Goal: Task Accomplishment & Management: Manage account settings

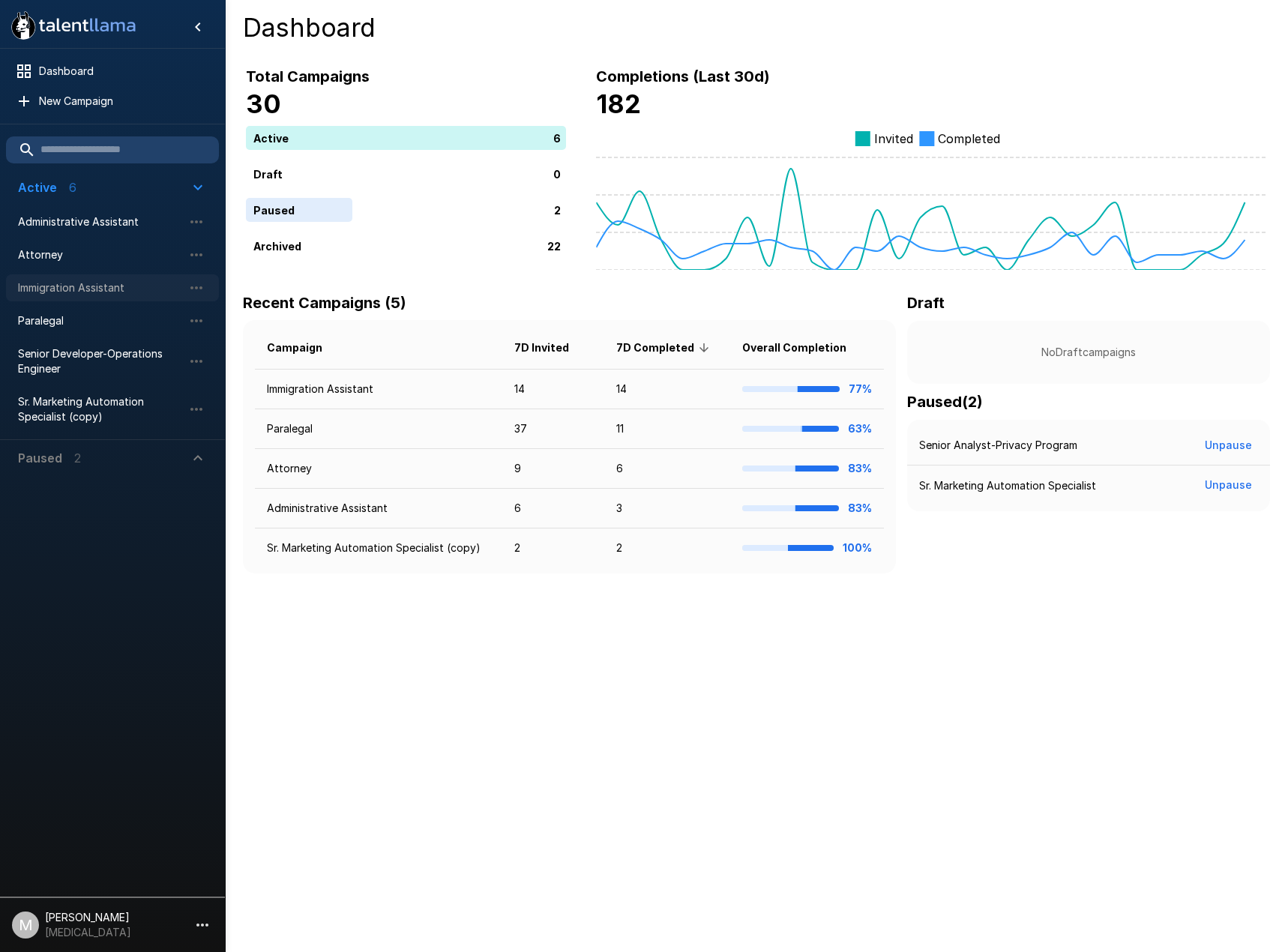
click at [31, 292] on span "Immigration Assistant" at bounding box center [101, 287] width 165 height 15
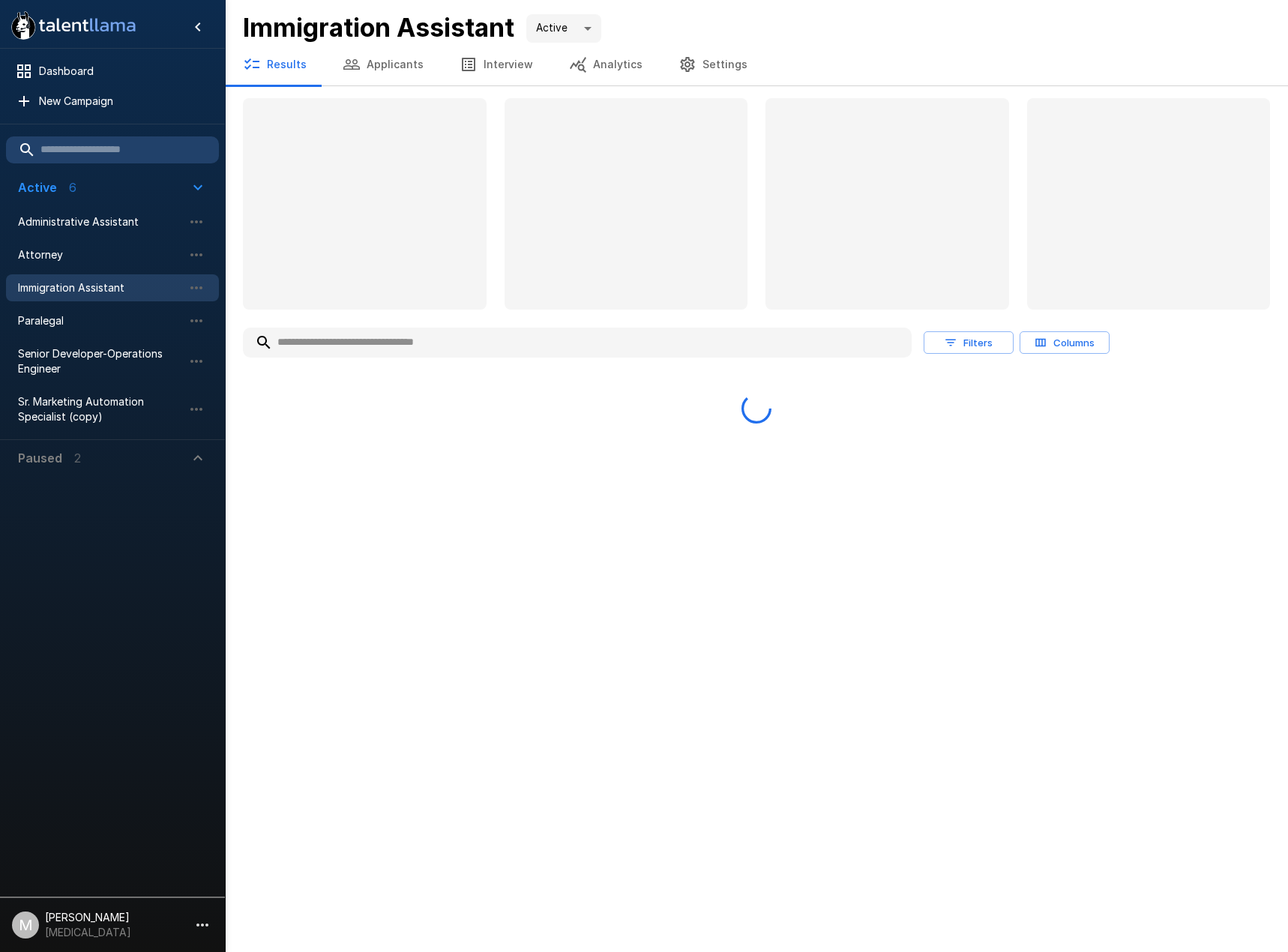
click at [386, 340] on input "text" at bounding box center [577, 342] width 669 height 27
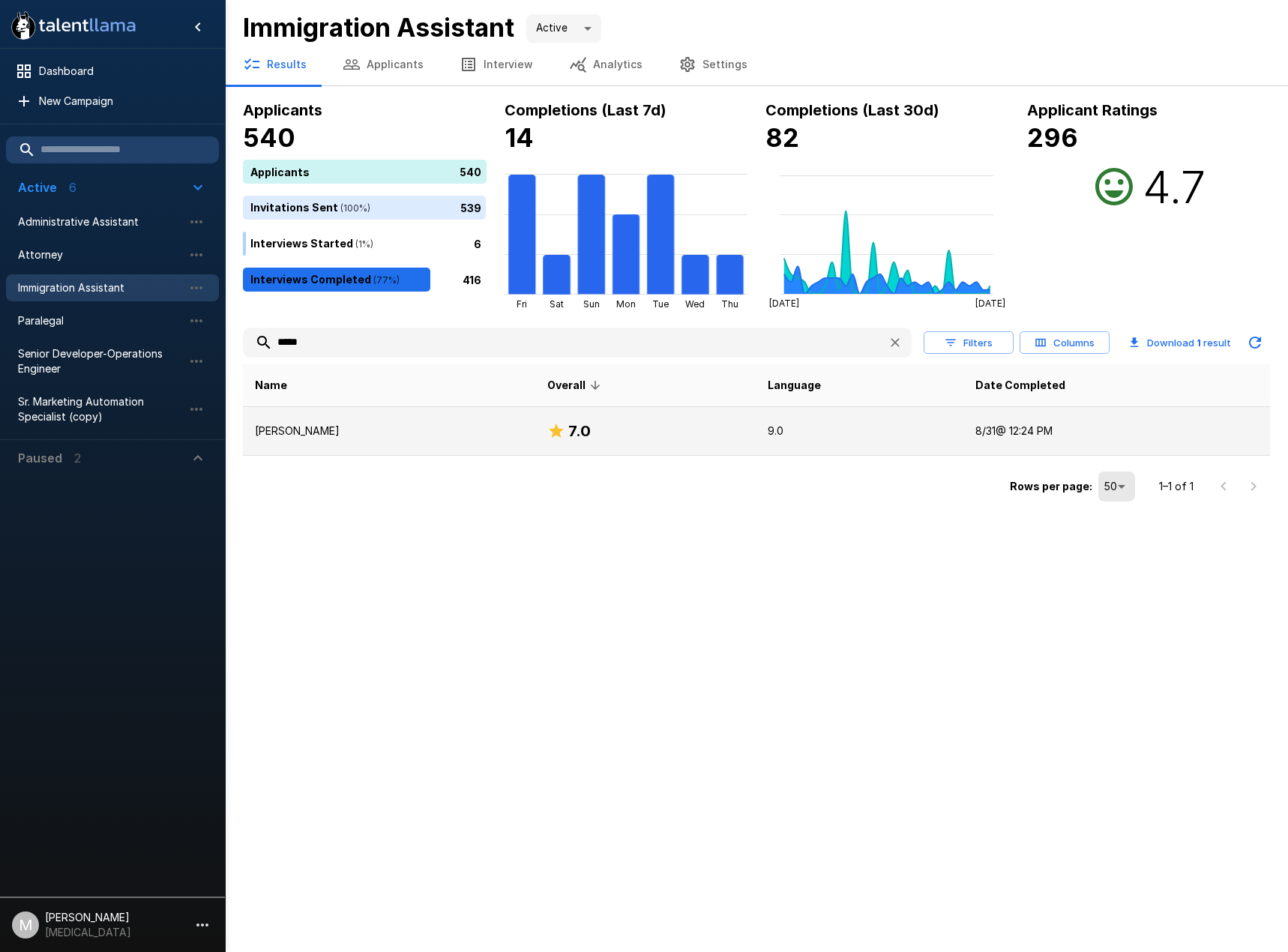
type input "*****"
click at [346, 443] on td "Ethan Khunteyev" at bounding box center [389, 431] width 292 height 49
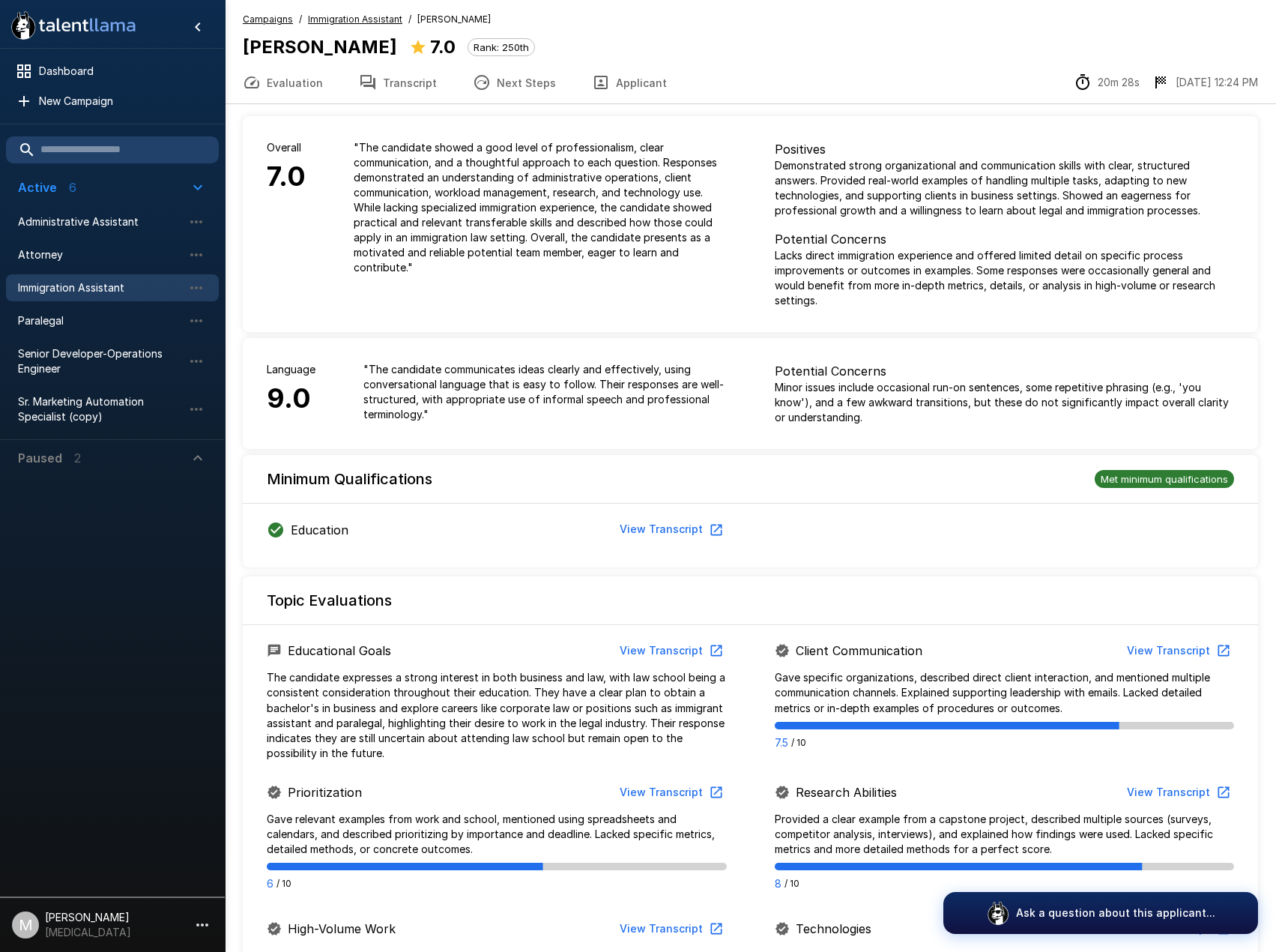
click at [420, 92] on button "Transcript" at bounding box center [398, 83] width 114 height 42
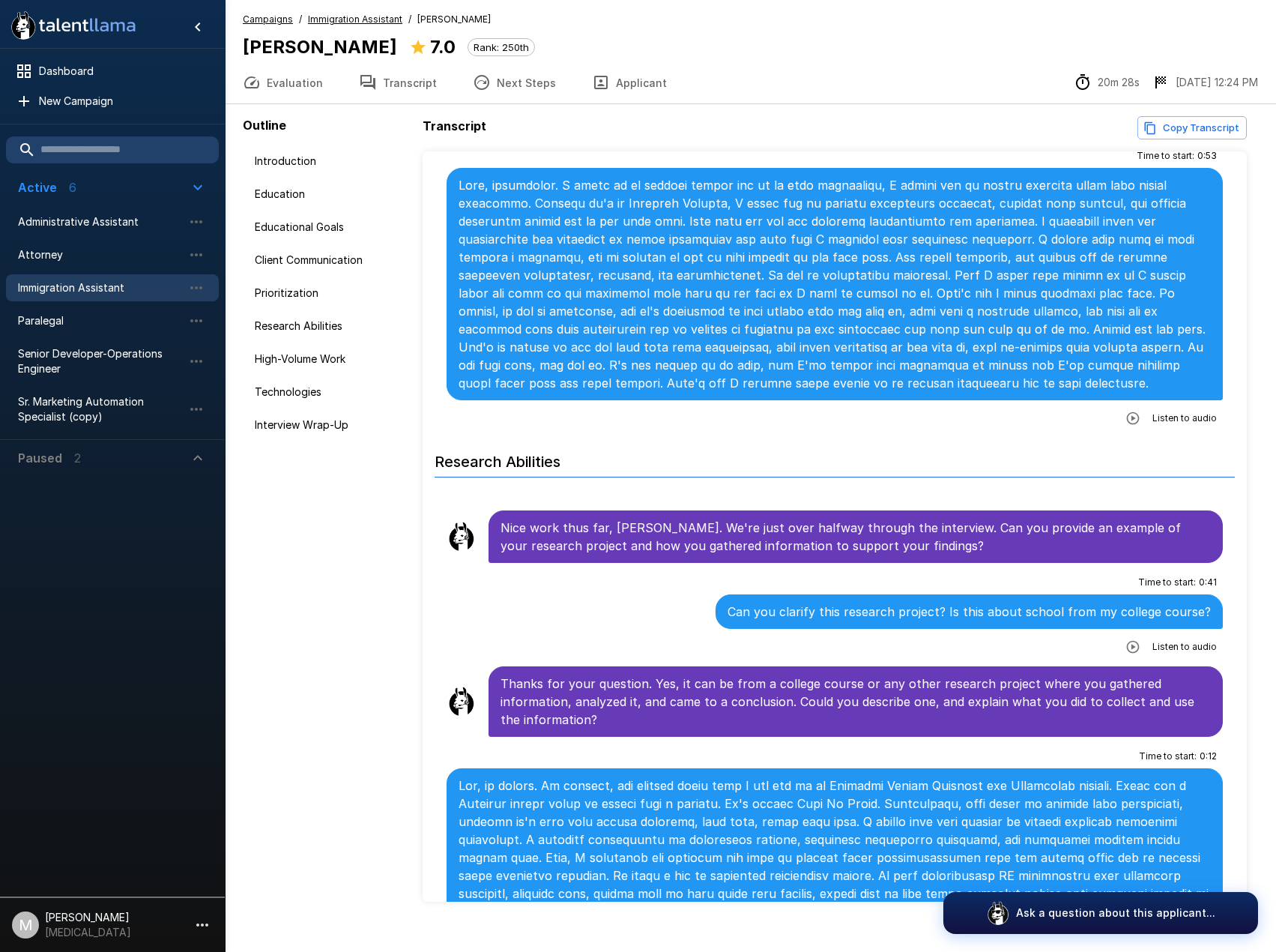
scroll to position [1424, 0]
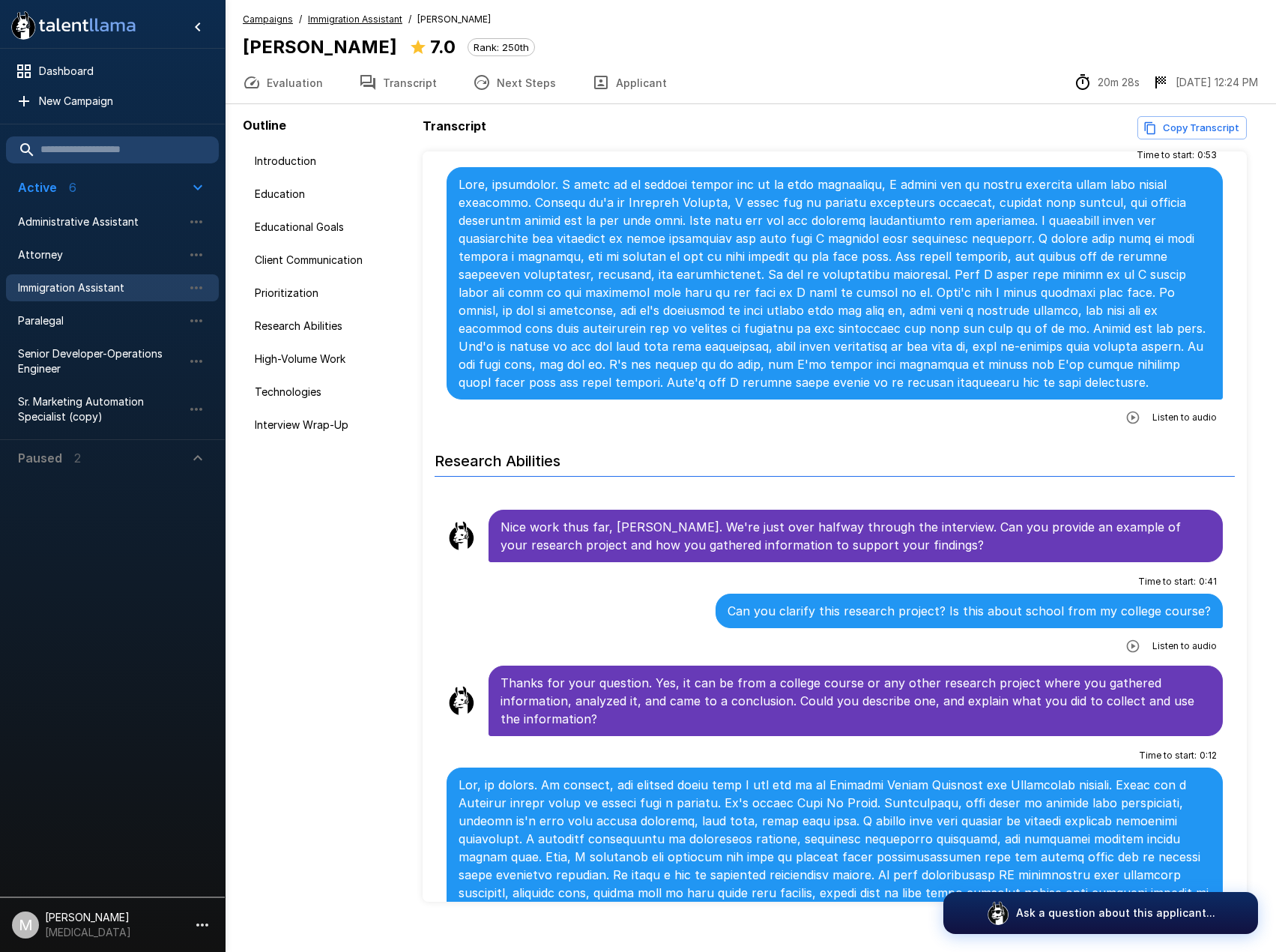
click at [98, 286] on span "Immigration Assistant" at bounding box center [100, 287] width 165 height 15
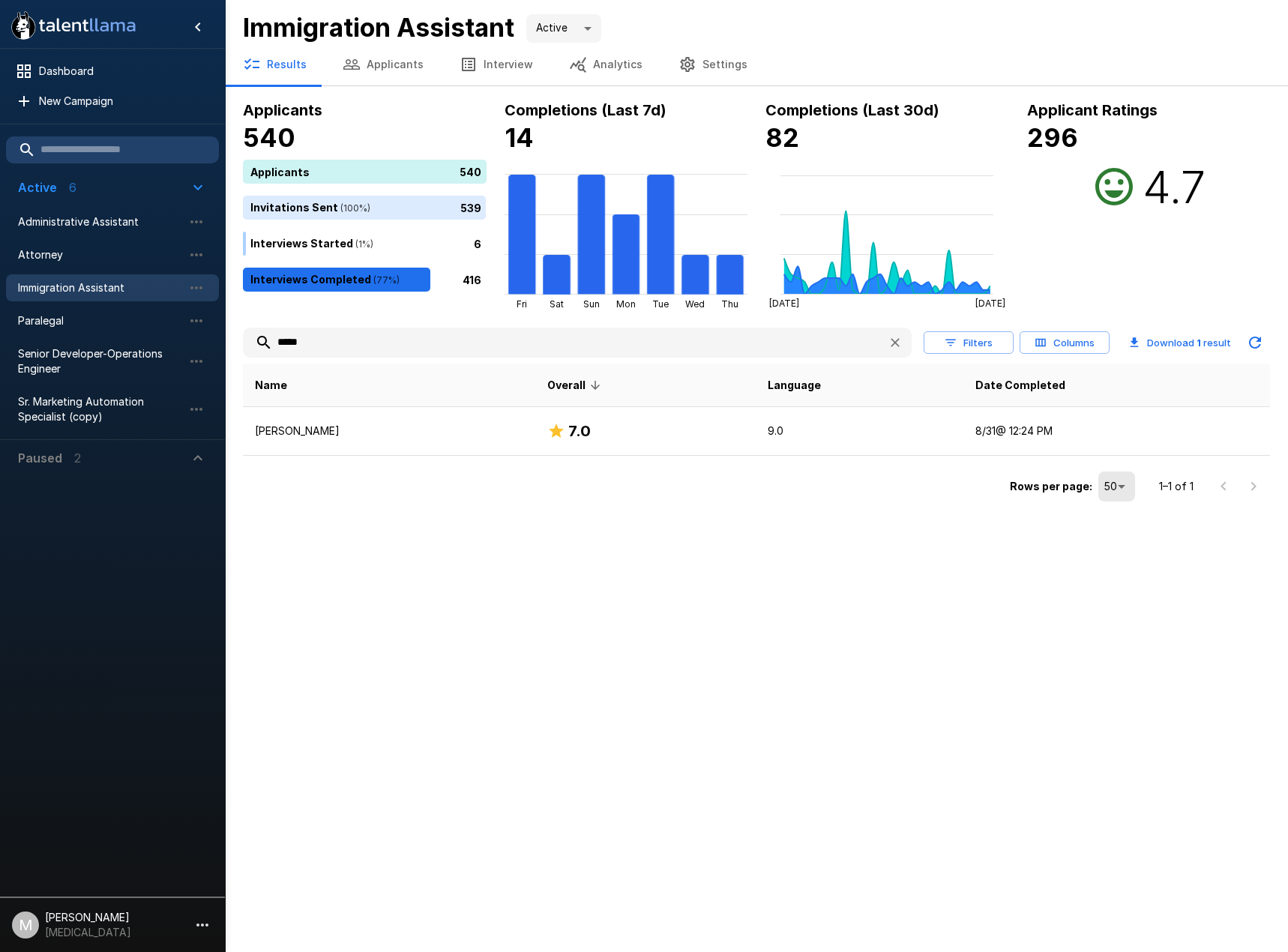
drag, startPoint x: 505, startPoint y: 347, endPoint x: -1, endPoint y: 300, distance: 508.2
click at [0, 300] on html ".st0{fill:#FFFFFF;} .st1{fill:#76a4ed;} Dashboard New Campaign Active 6 Adminis…" at bounding box center [644, 476] width 1288 height 952
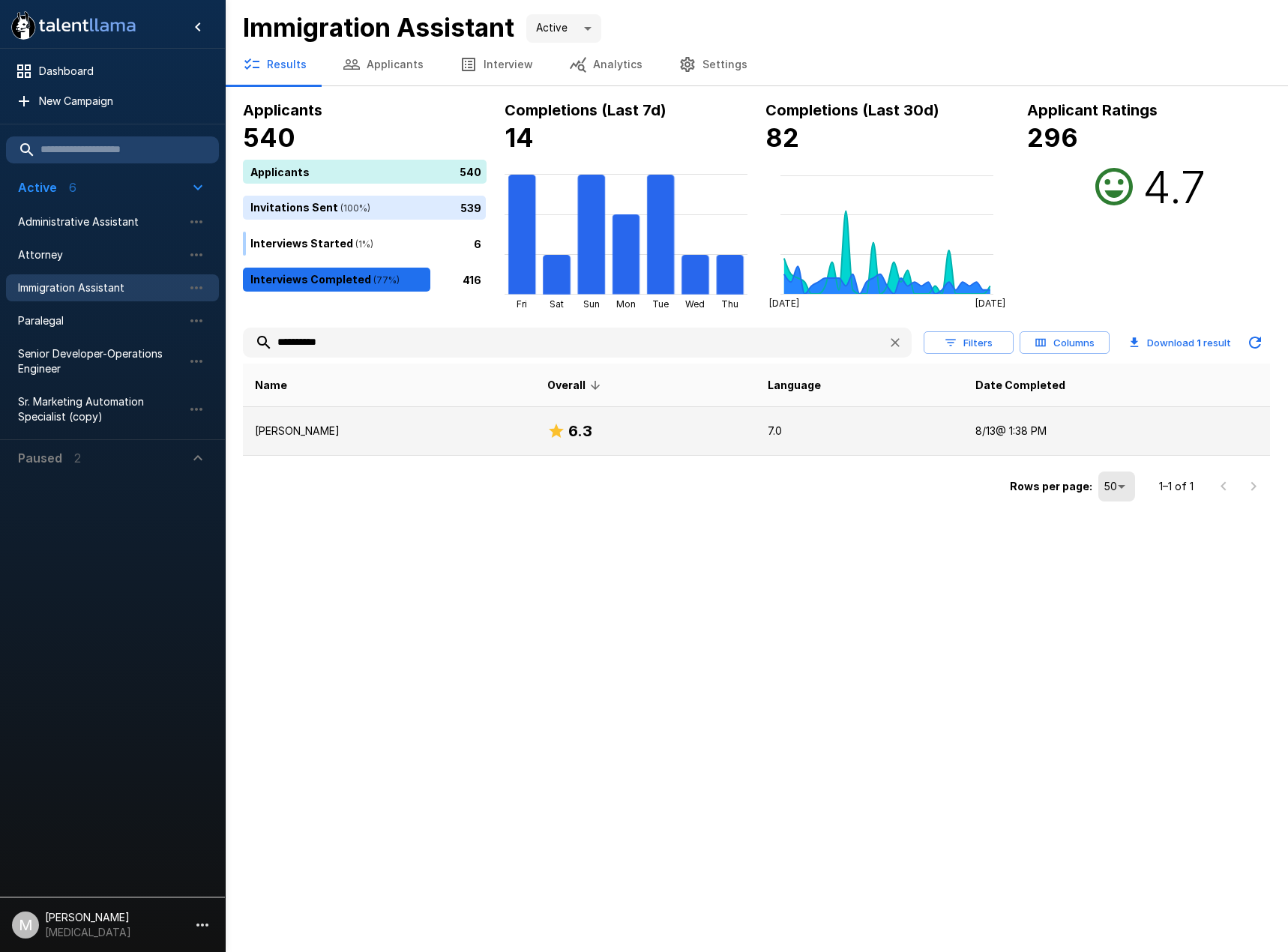
type input "**********"
click at [464, 430] on p "Cindy Aguirre" at bounding box center [389, 431] width 268 height 15
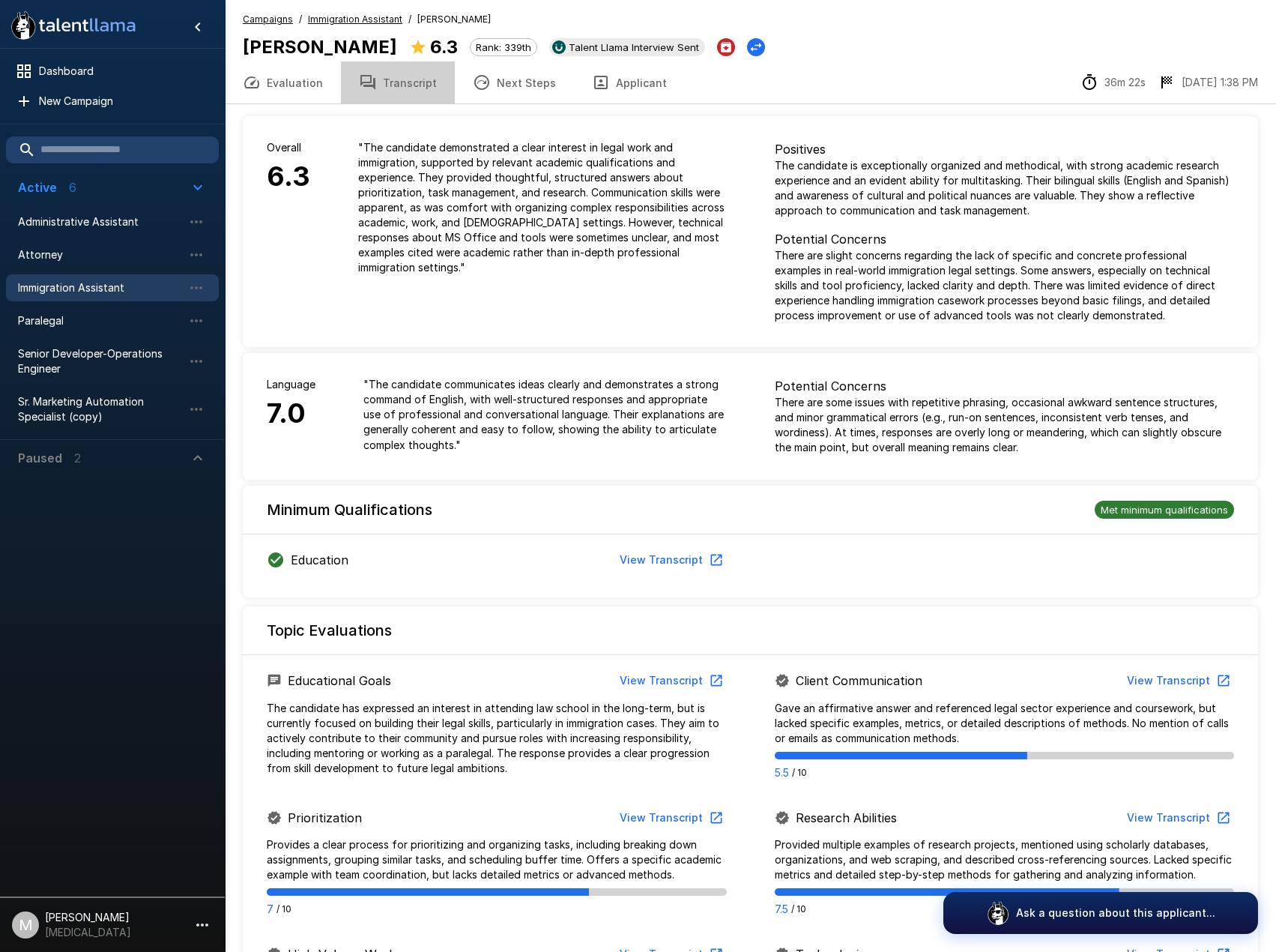
click at [421, 66] on button "Transcript" at bounding box center [398, 83] width 114 height 42
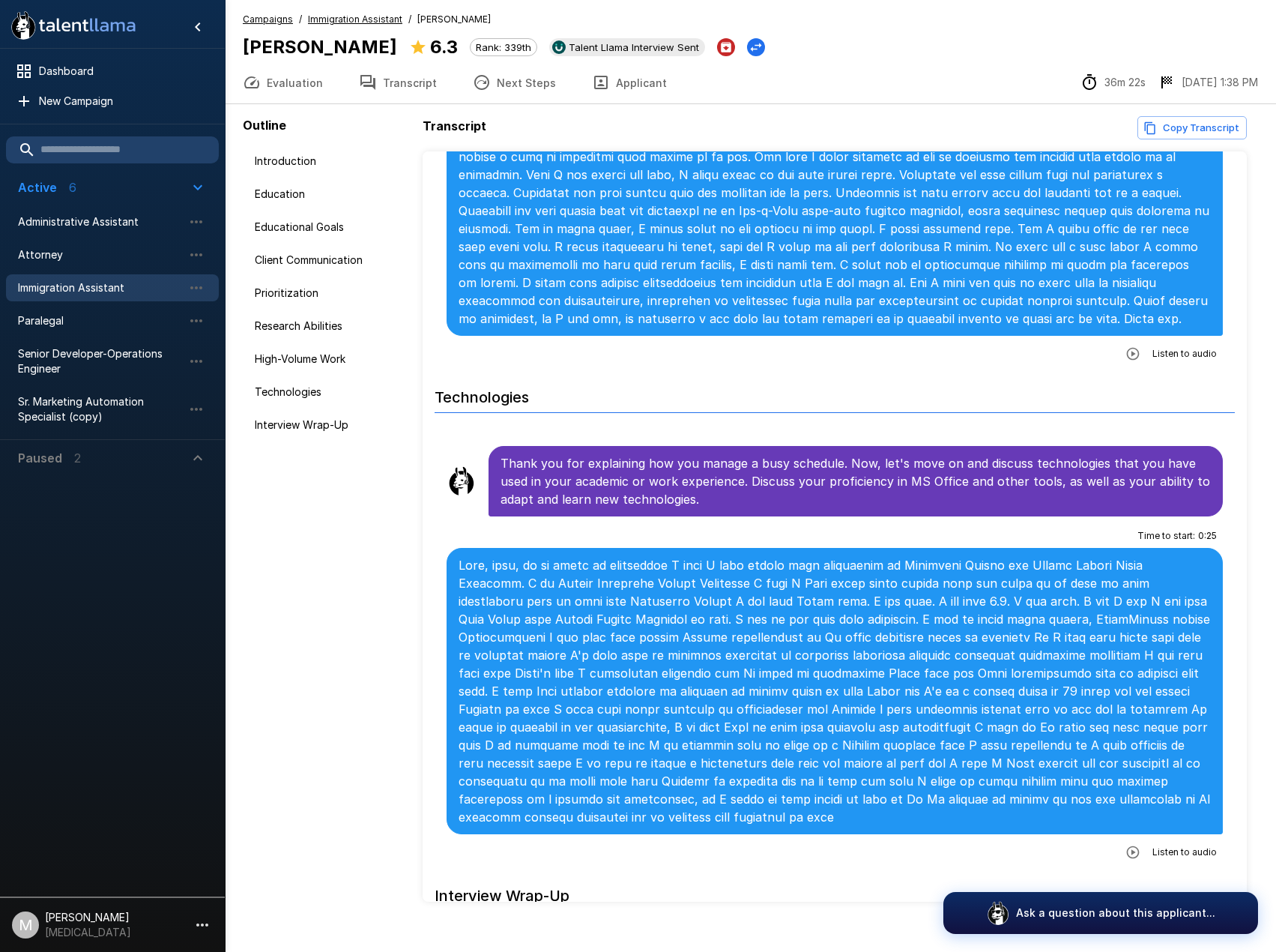
scroll to position [2998, 0]
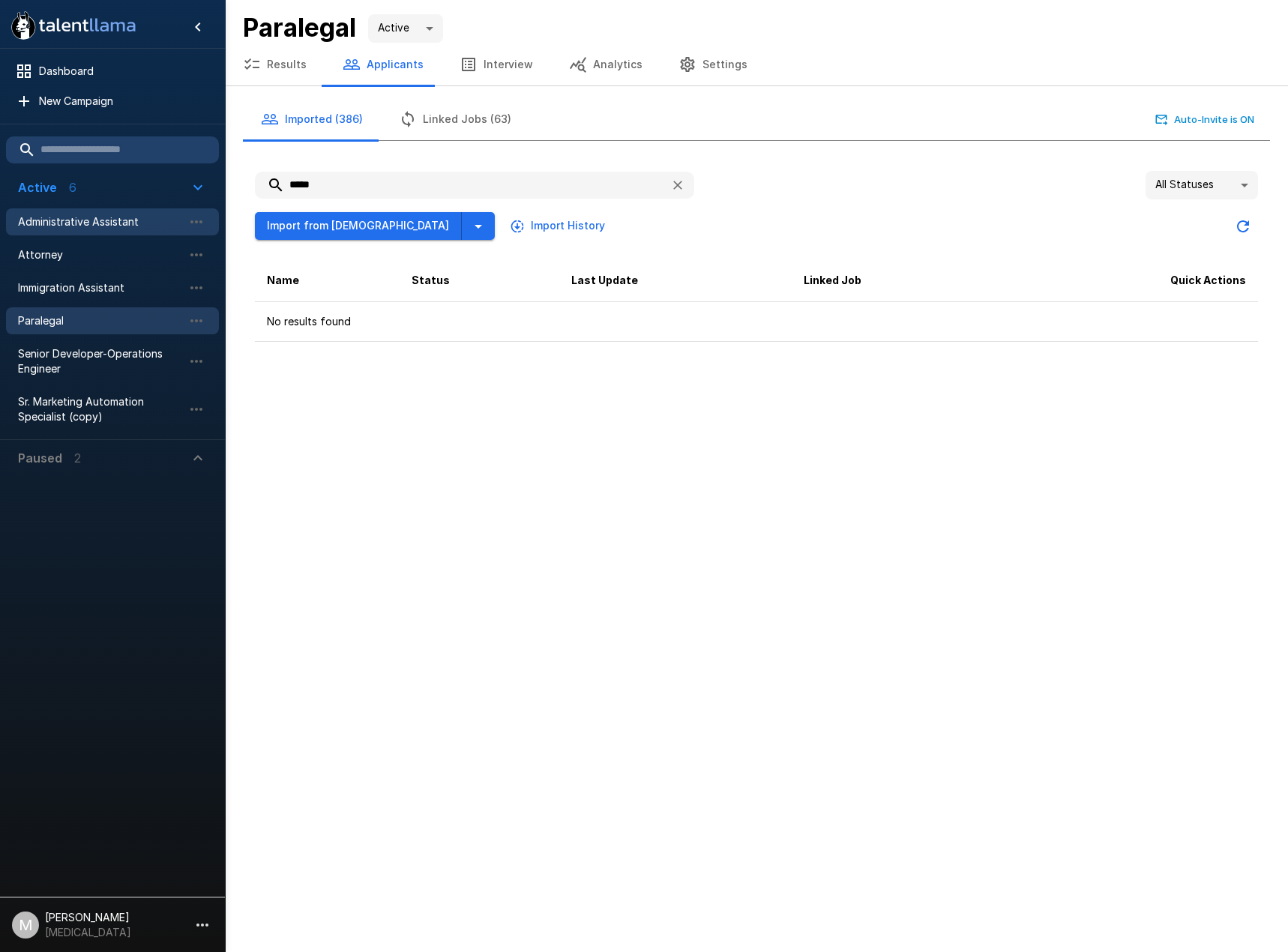
click at [80, 224] on span "Administrative Assistant" at bounding box center [101, 221] width 165 height 15
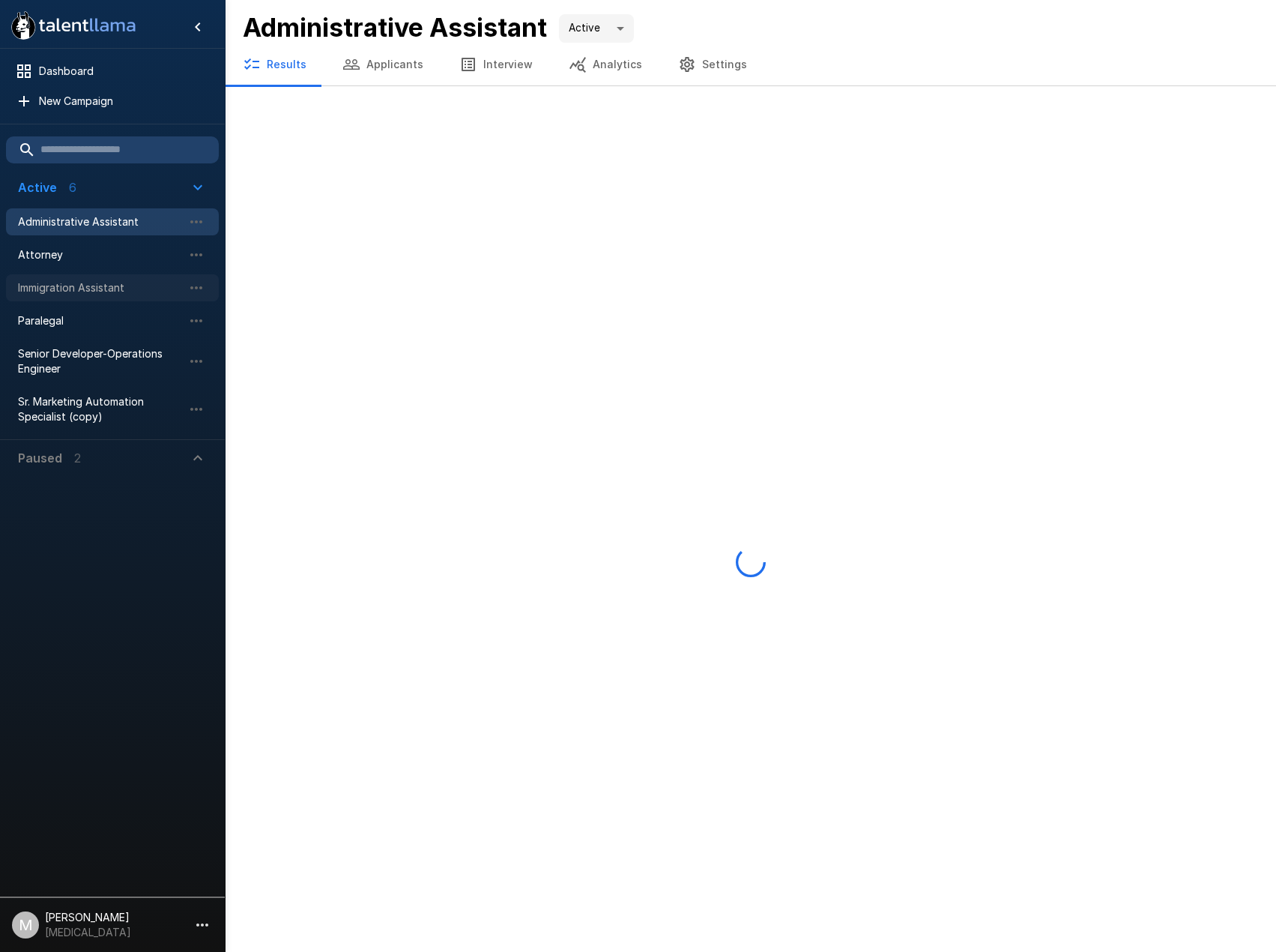
click at [65, 294] on span "Immigration Assistant" at bounding box center [100, 287] width 165 height 15
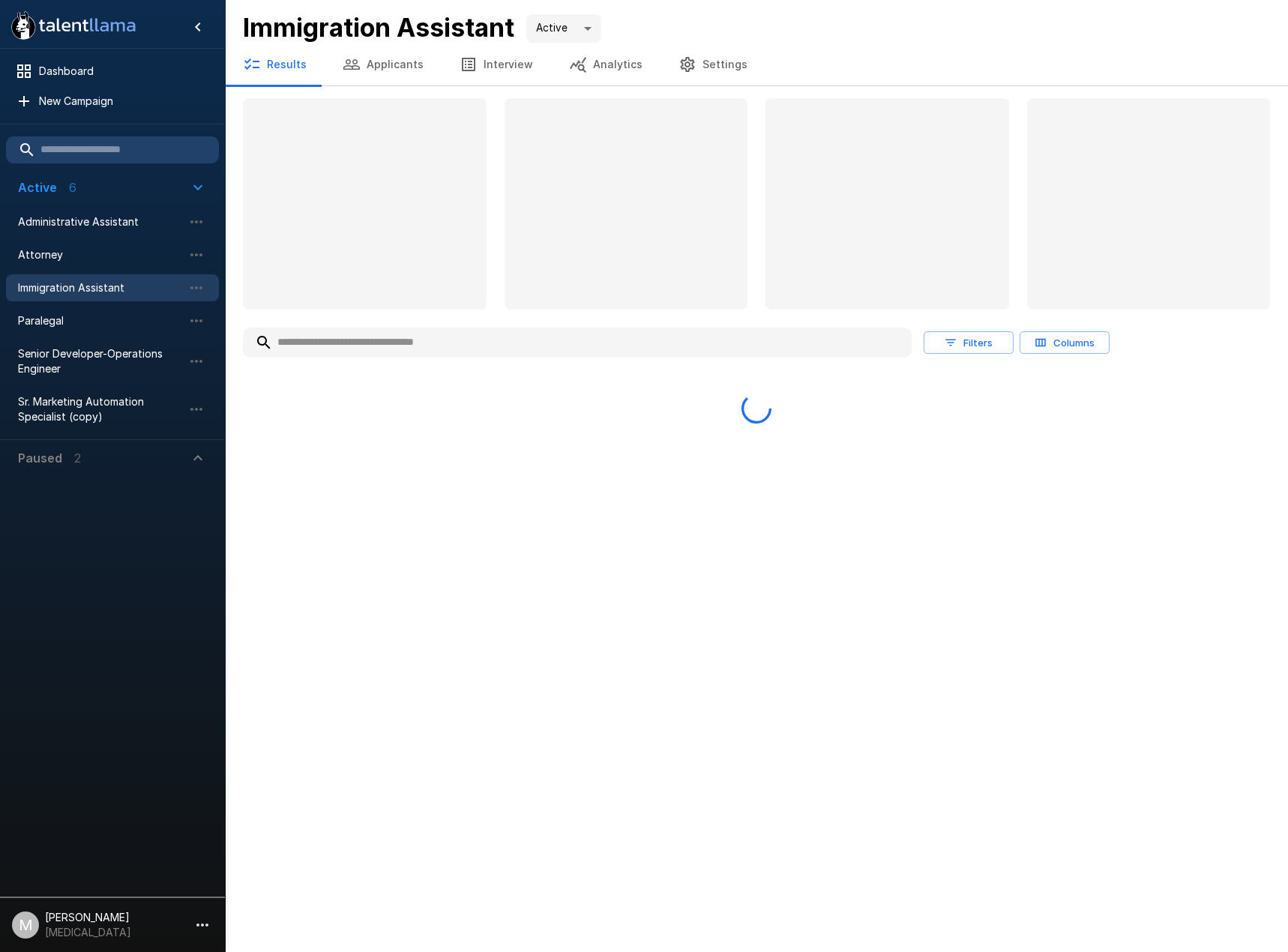
click at [384, 345] on input "text" at bounding box center [577, 342] width 669 height 27
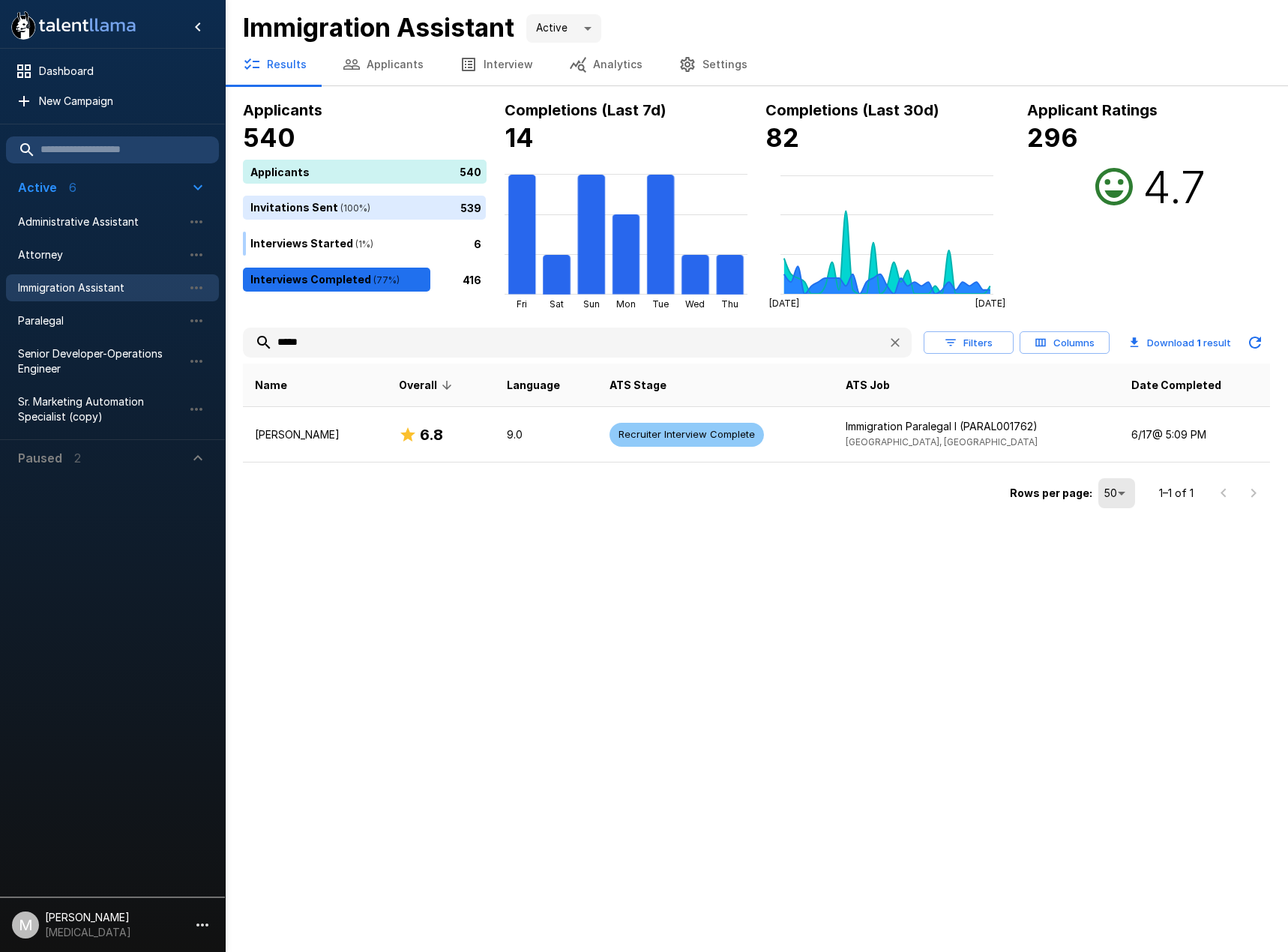
type input "*****"
click at [105, 316] on span "Paralegal" at bounding box center [101, 320] width 165 height 15
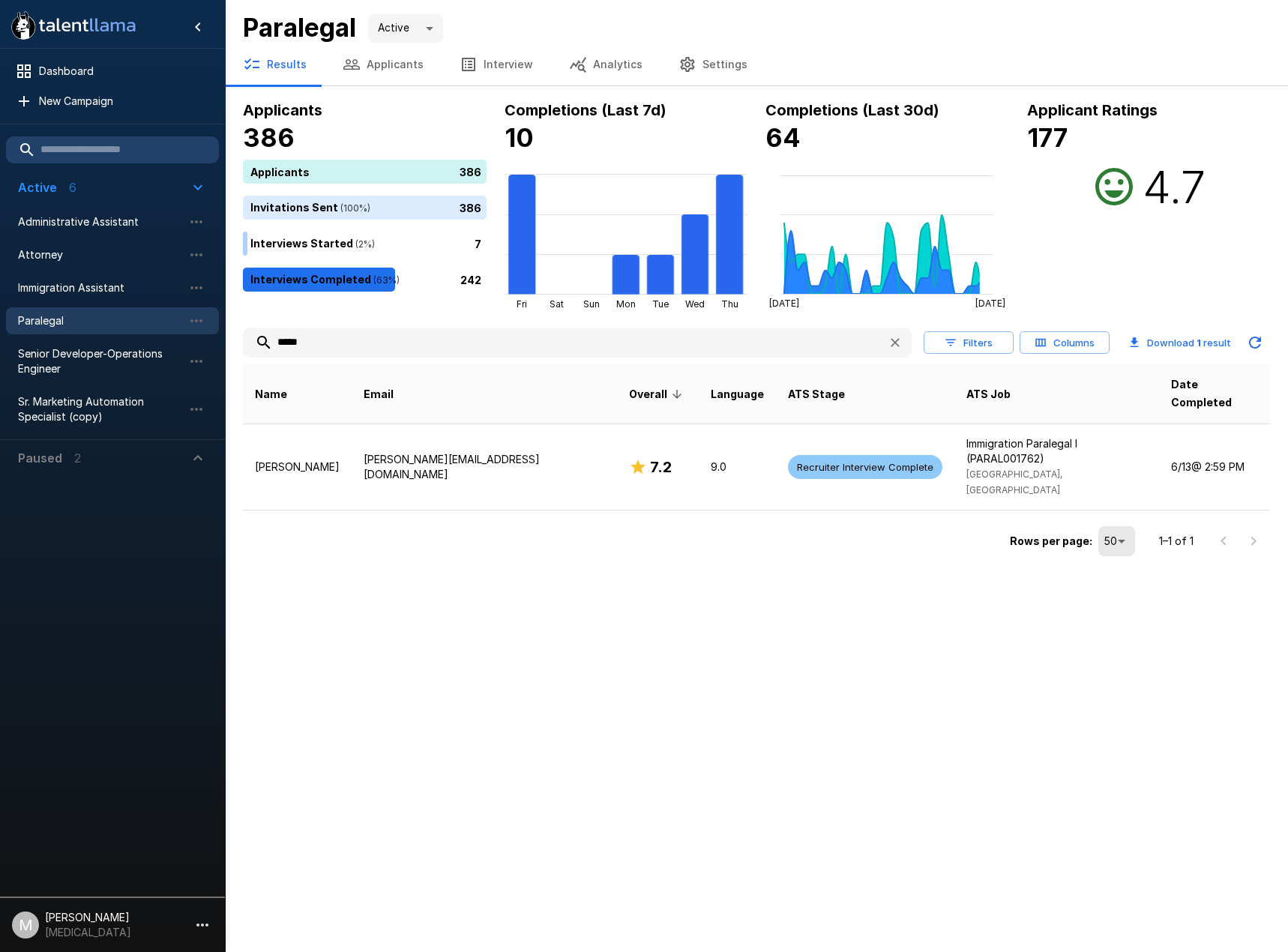
click at [347, 339] on input "*****" at bounding box center [559, 342] width 633 height 27
click at [381, 51] on button "Applicants" at bounding box center [383, 65] width 117 height 42
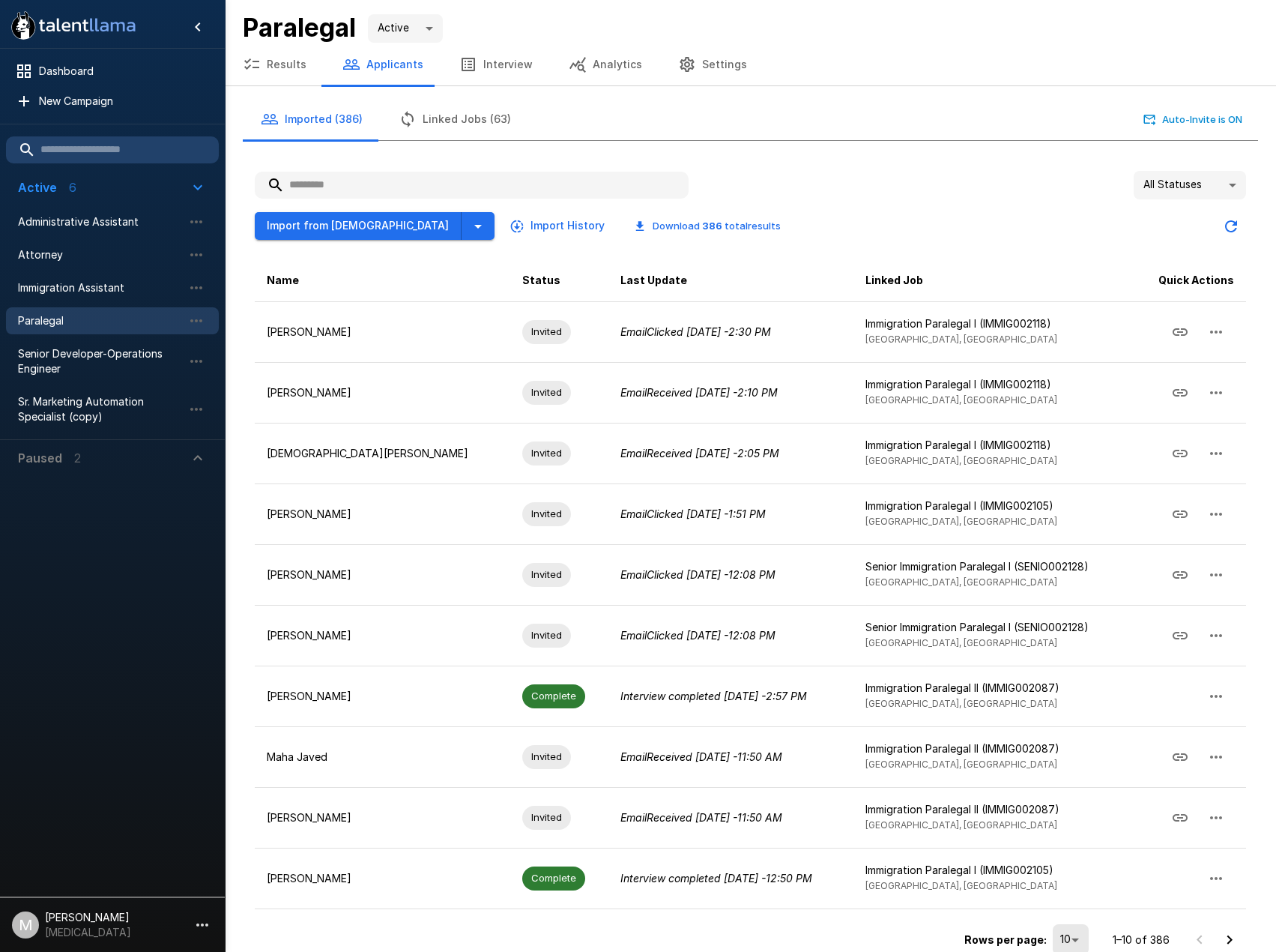
click at [360, 181] on input "text" at bounding box center [471, 185] width 434 height 27
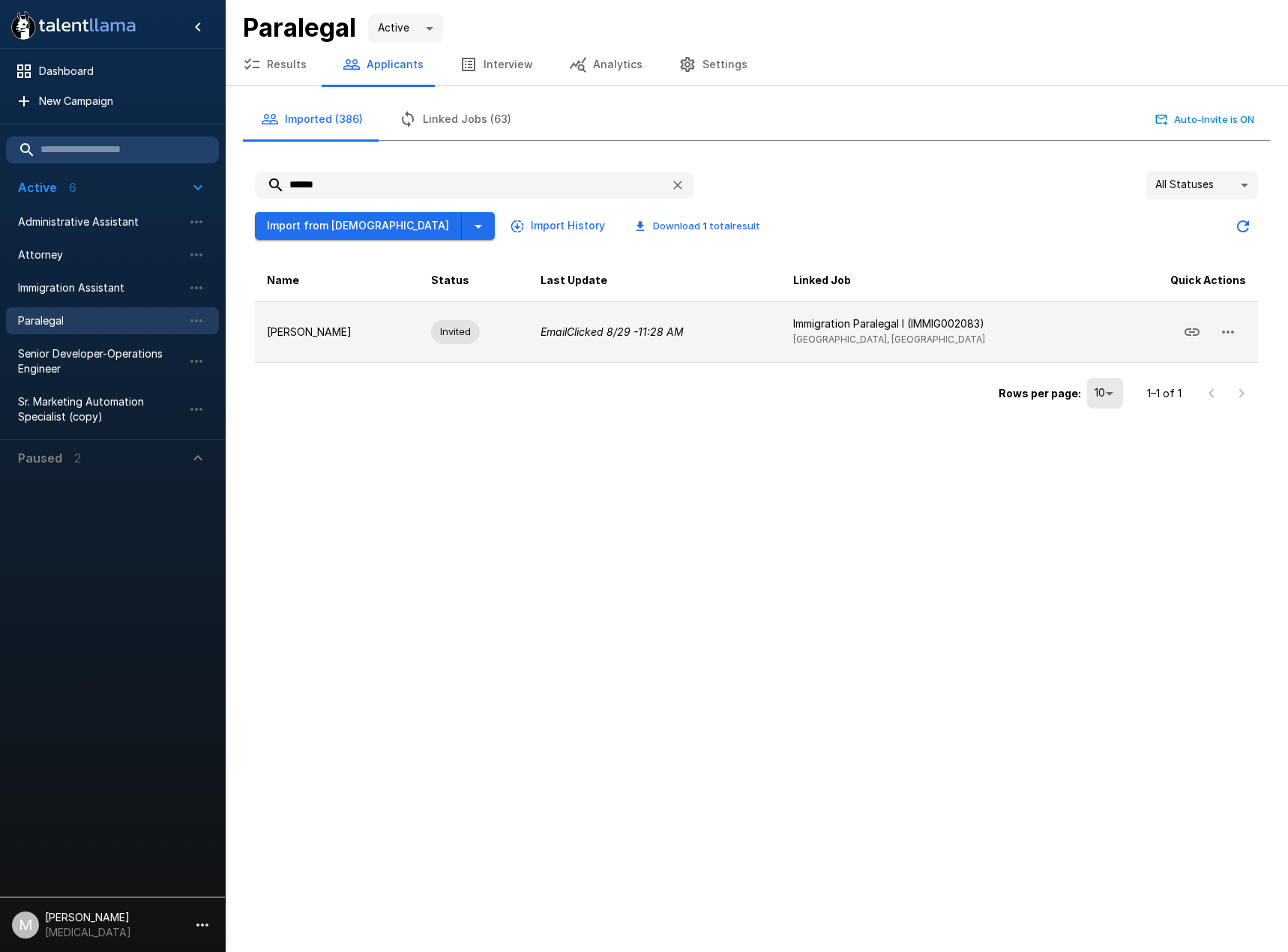
type input "******"
click at [382, 328] on td "[PERSON_NAME]" at bounding box center [337, 332] width 164 height 61
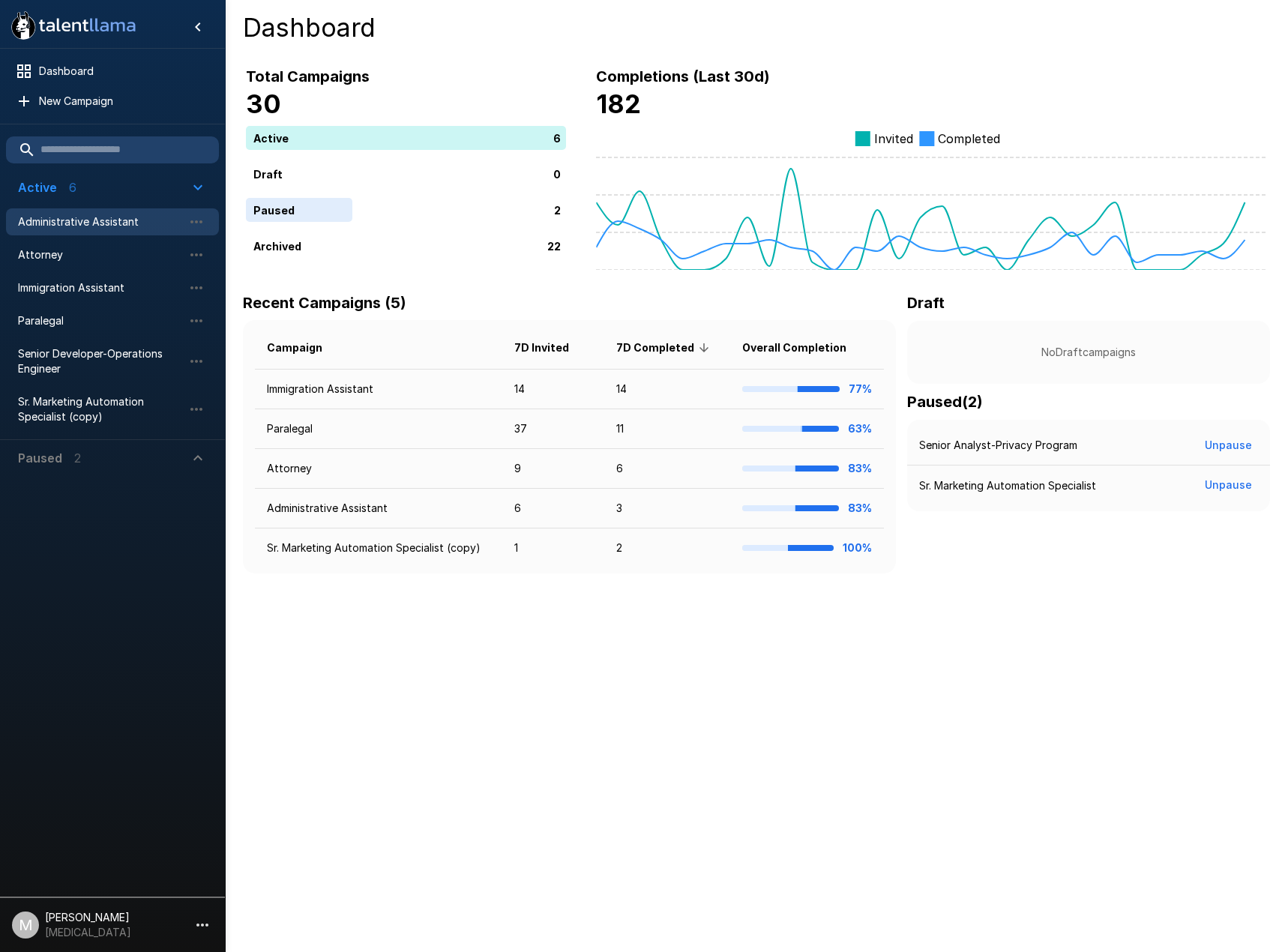
click at [126, 231] on div "Administrative Assistant" at bounding box center [112, 221] width 213 height 27
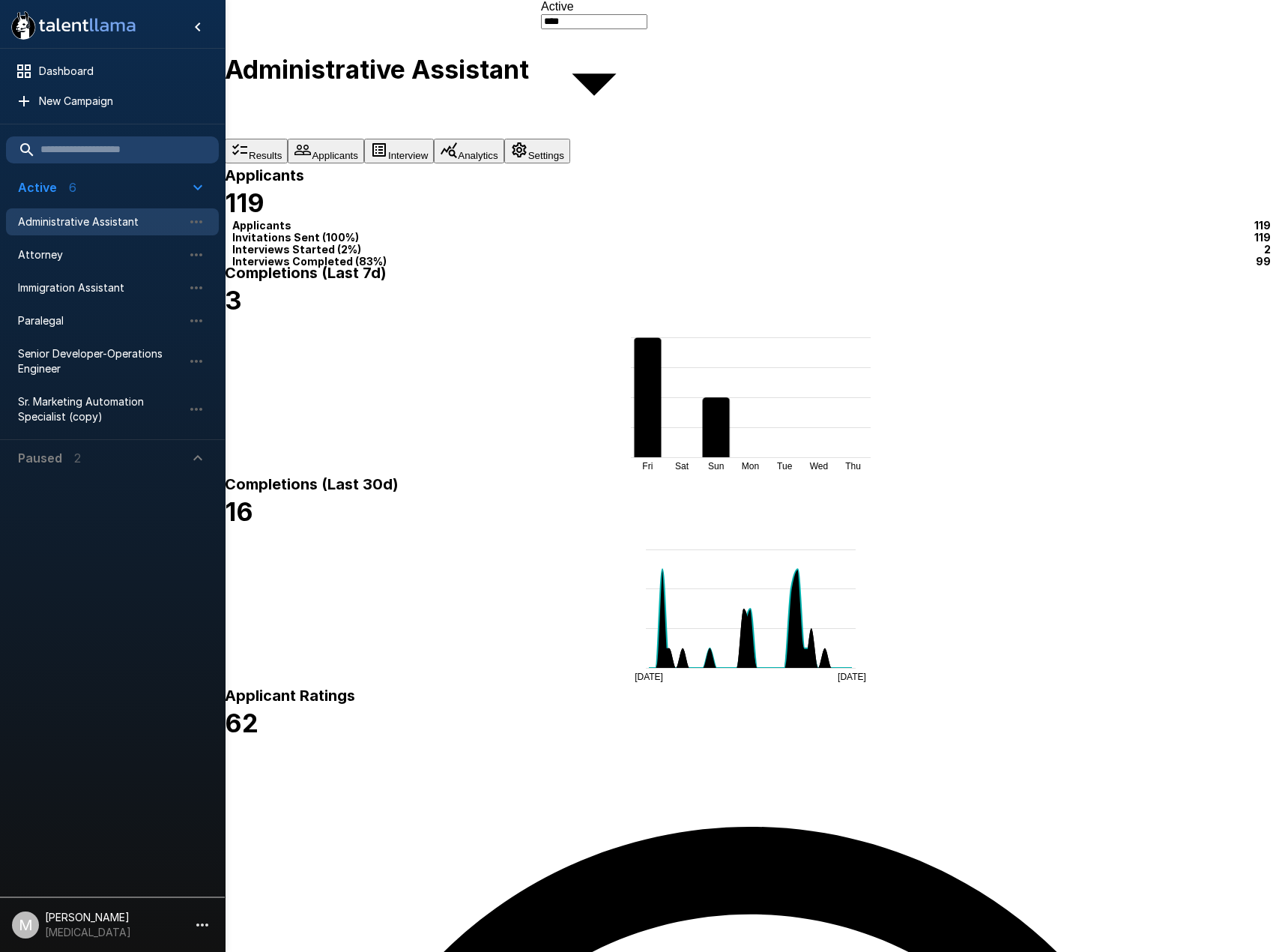
click at [365, 139] on button "Applicants" at bounding box center [326, 151] width 76 height 25
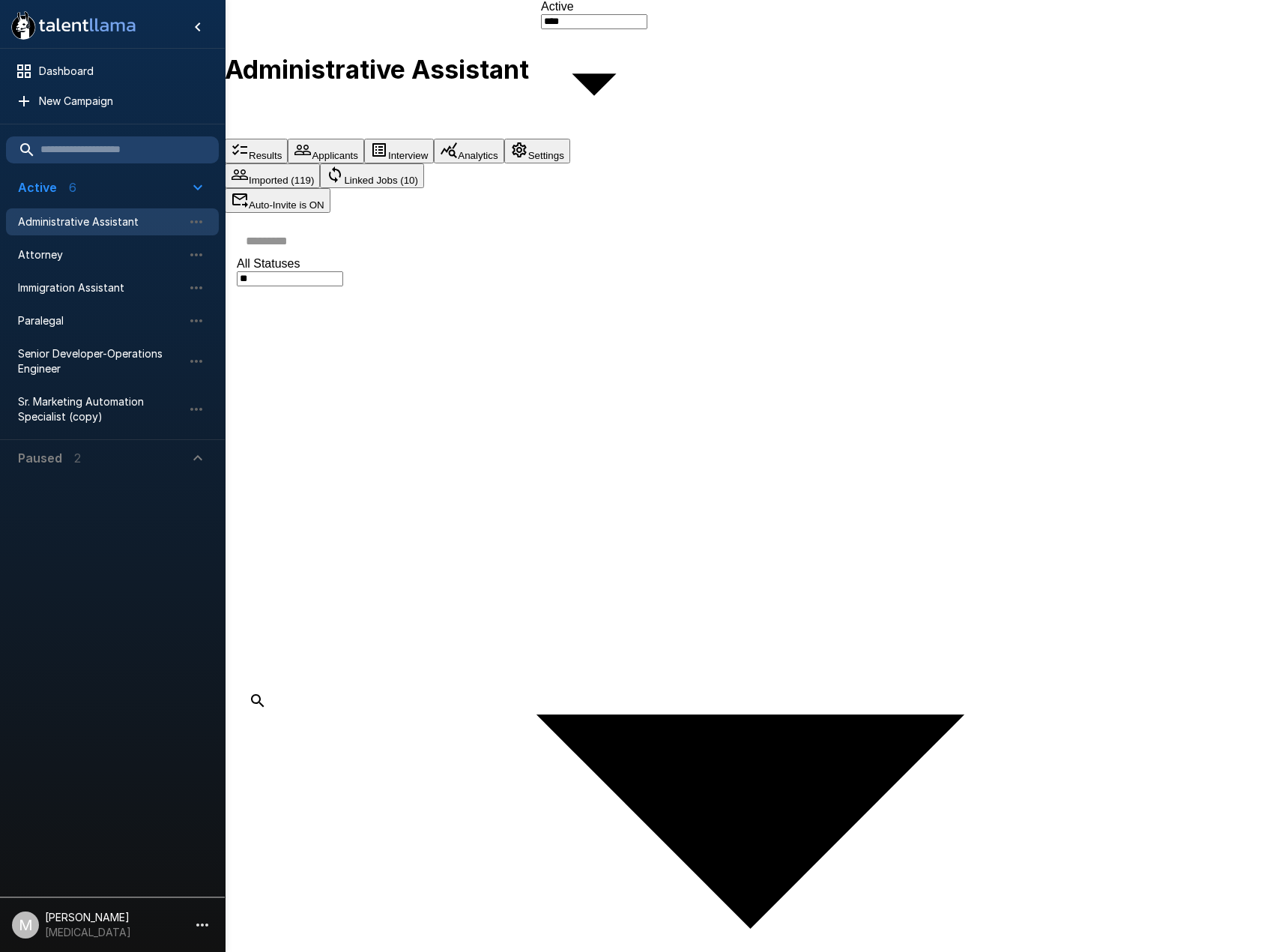
click at [452, 225] on input "text" at bounding box center [760, 241] width 1045 height 32
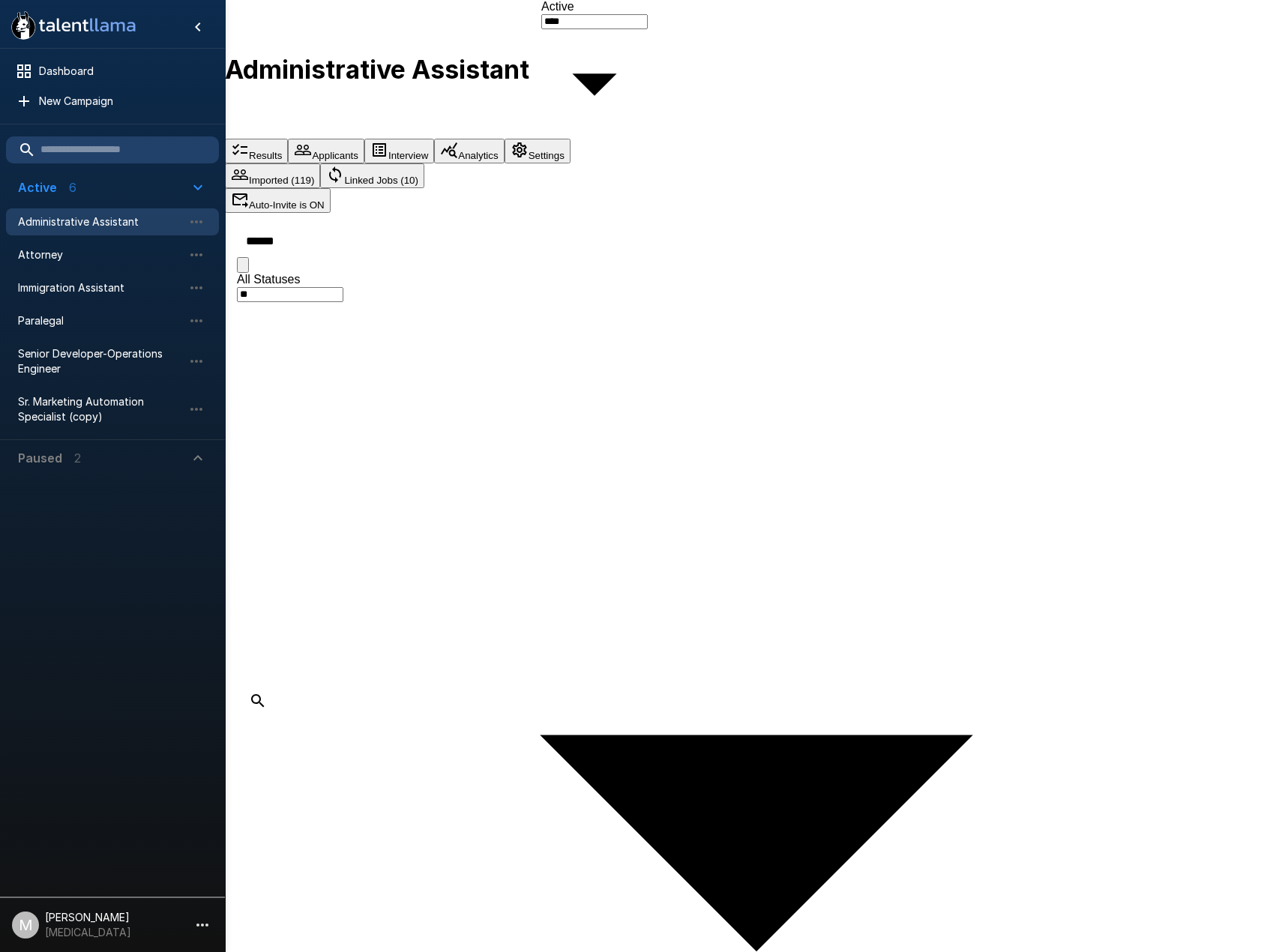
type input "******"
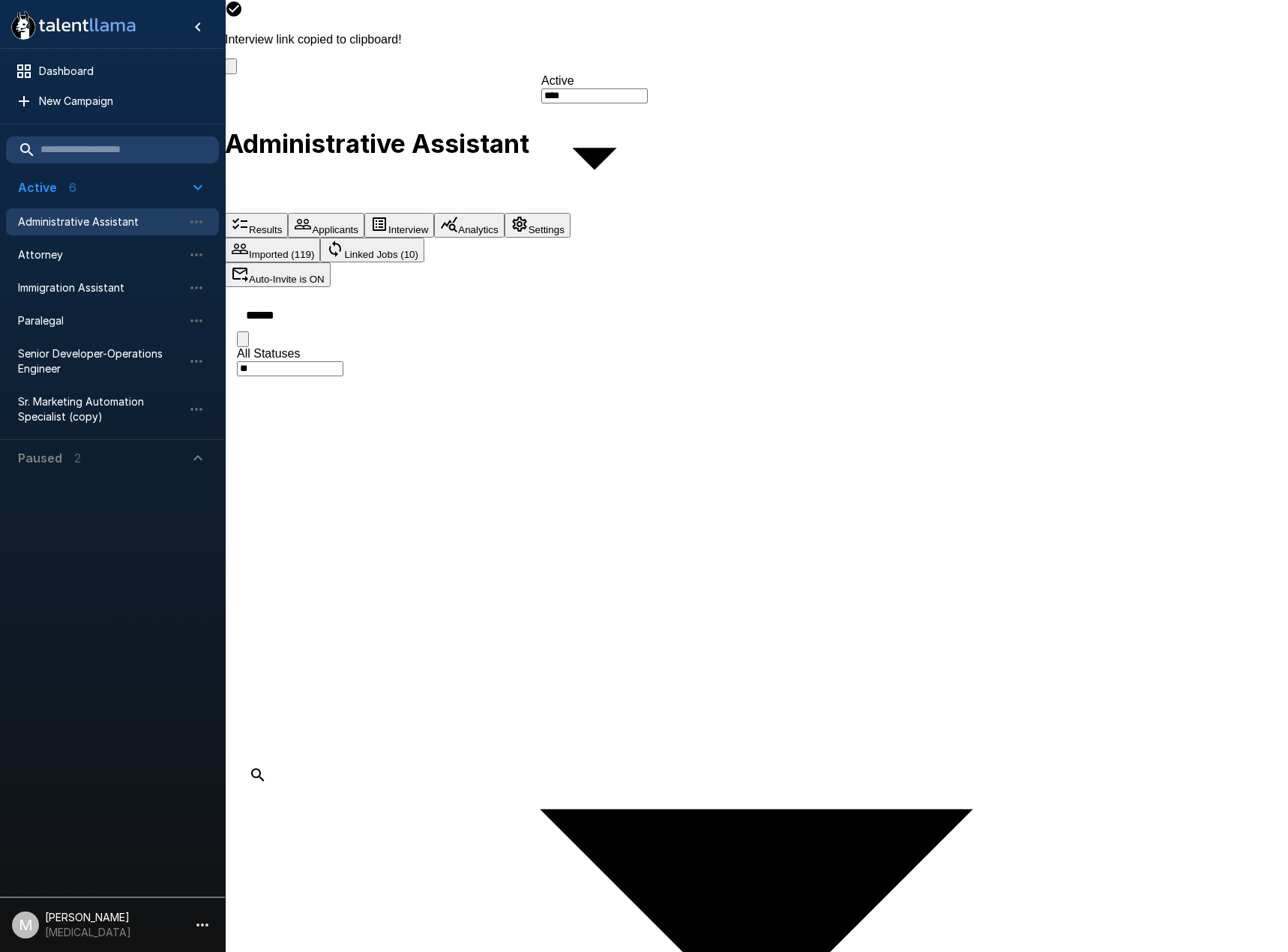
click at [243, 343] on icon "button" at bounding box center [243, 343] width 0 height 0
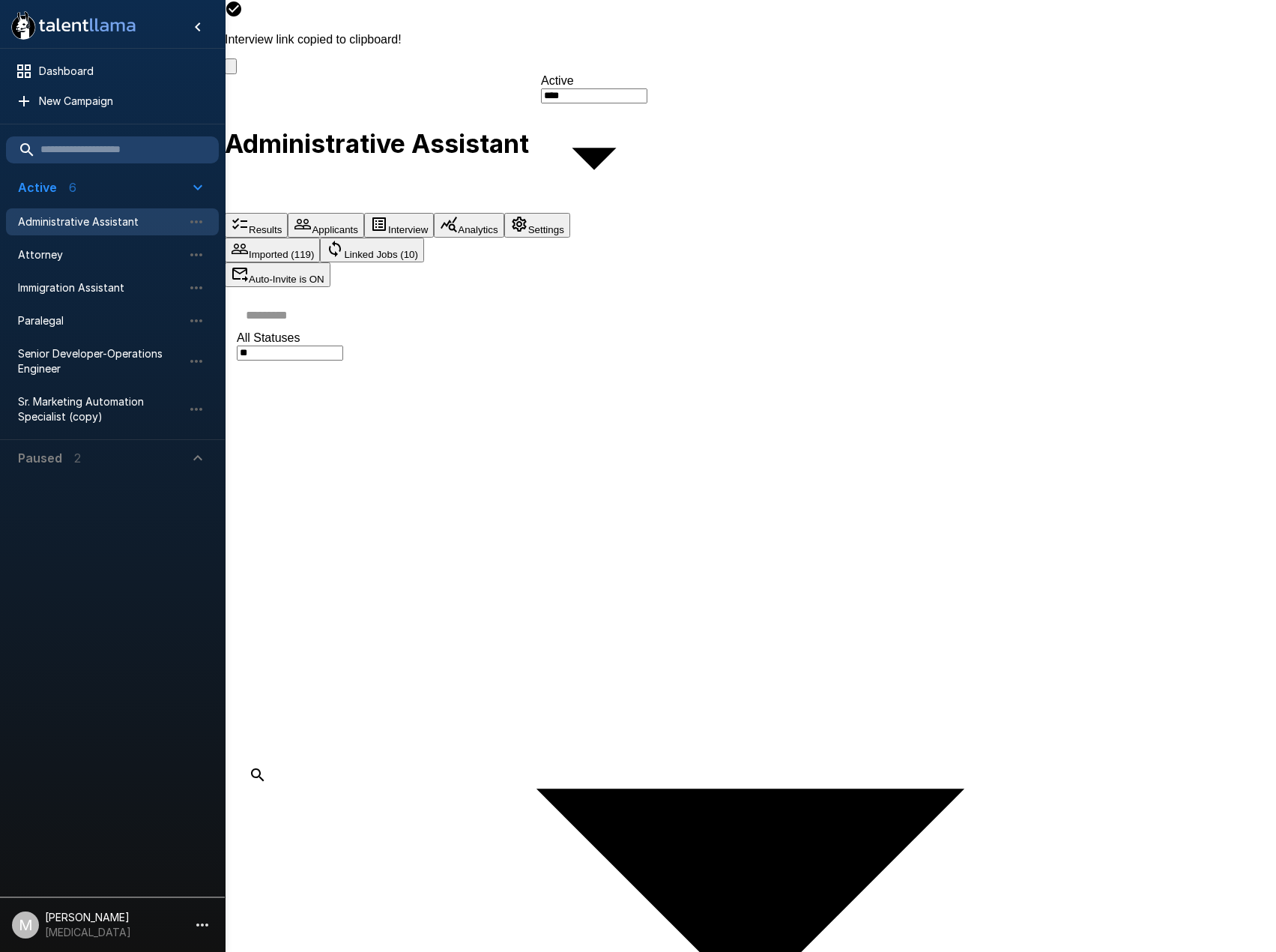
click at [335, 299] on input "text" at bounding box center [760, 315] width 1045 height 32
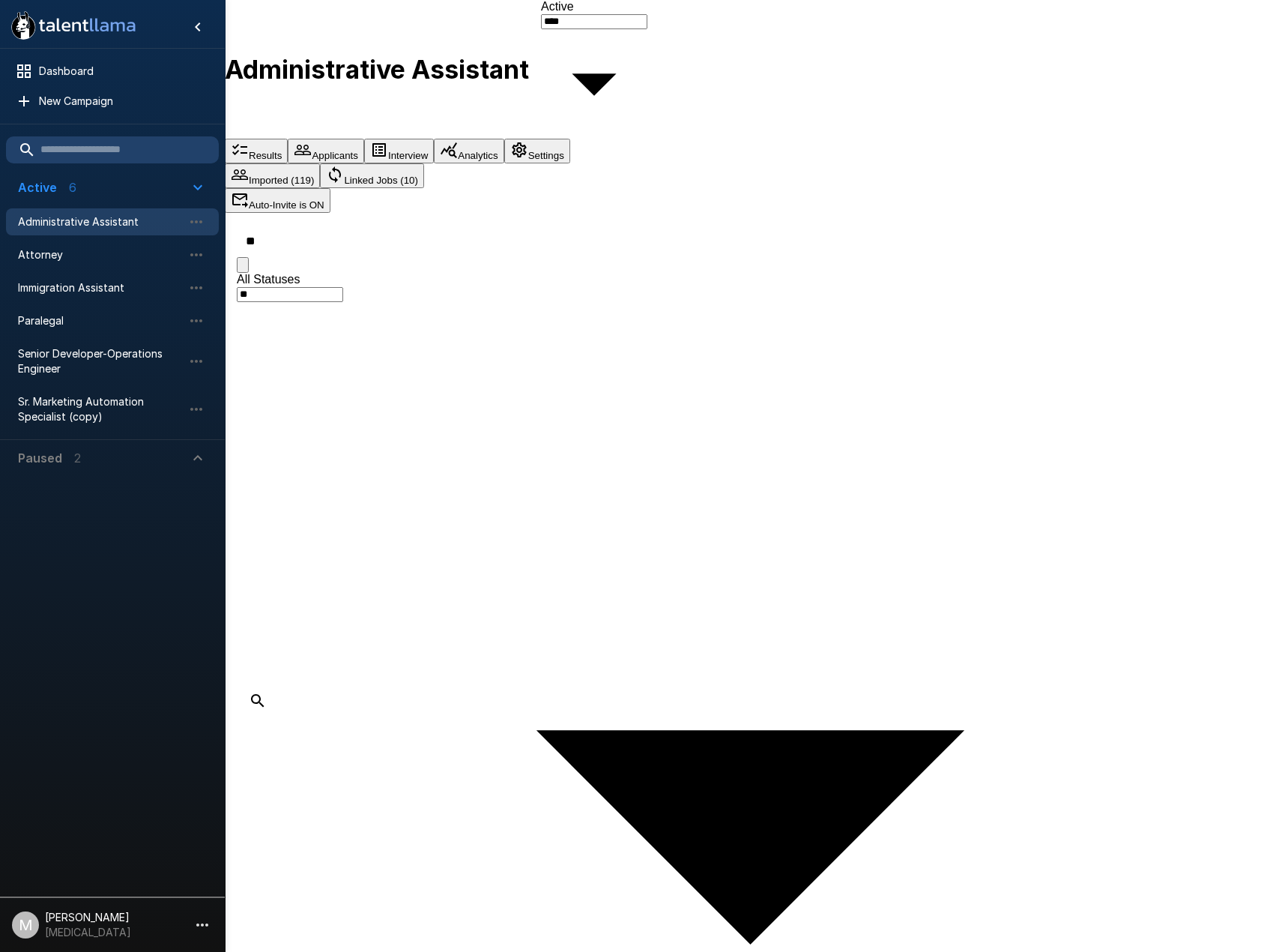
type input "*"
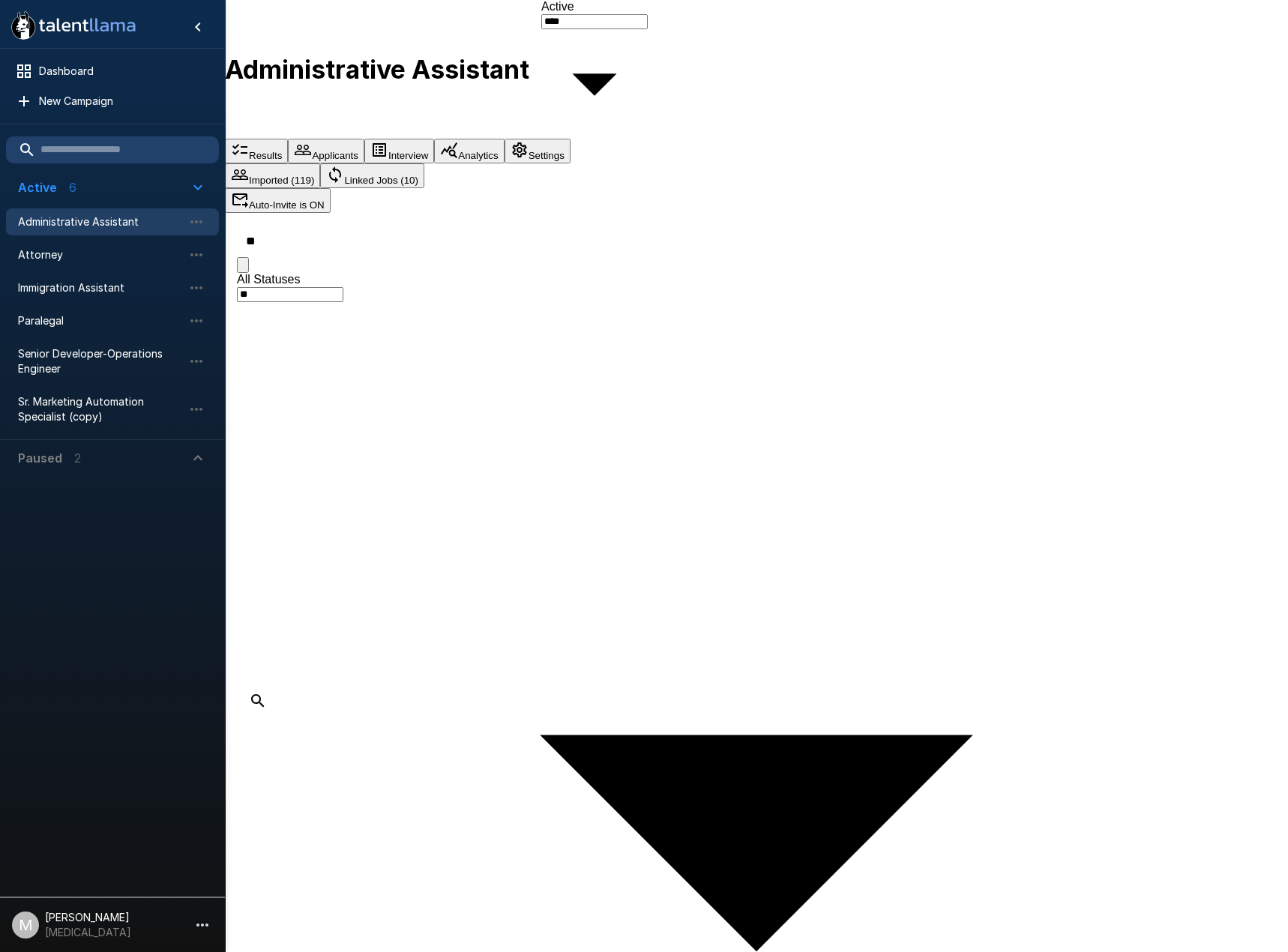
type input "*"
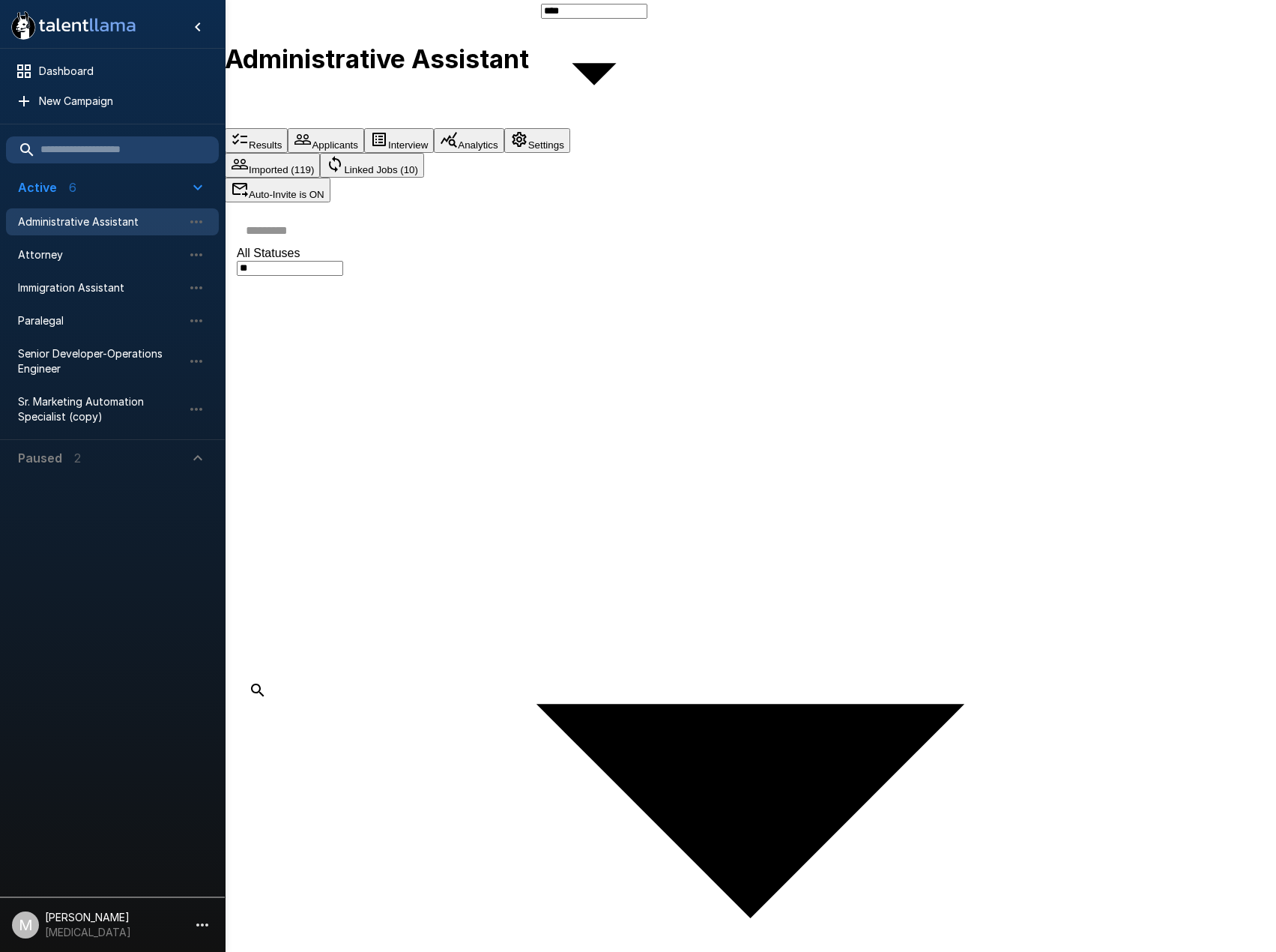
scroll to position [19, 0]
